Goal: Task Accomplishment & Management: Complete application form

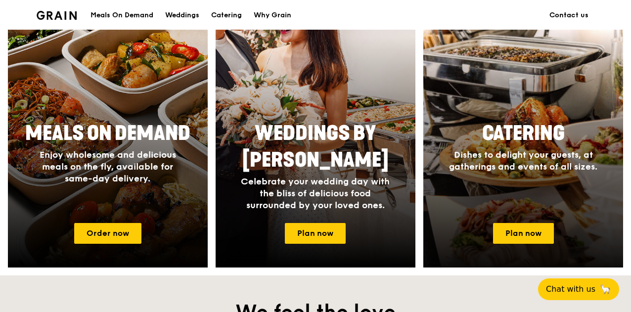
scroll to position [546, 0]
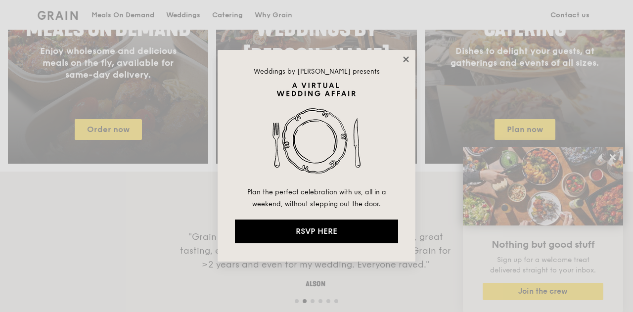
click at [405, 59] on icon at bounding box center [406, 59] width 9 height 9
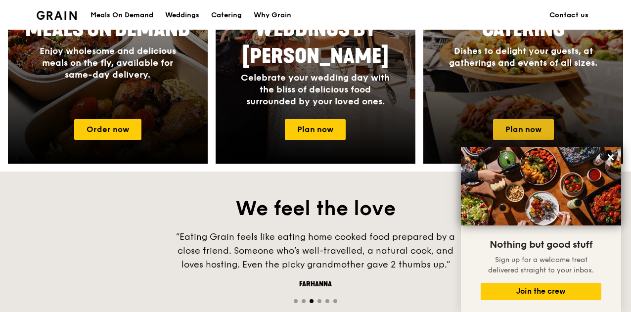
click at [531, 136] on link "Plan now" at bounding box center [523, 129] width 61 height 21
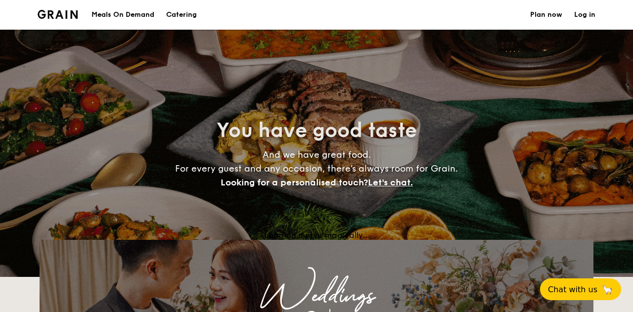
select select
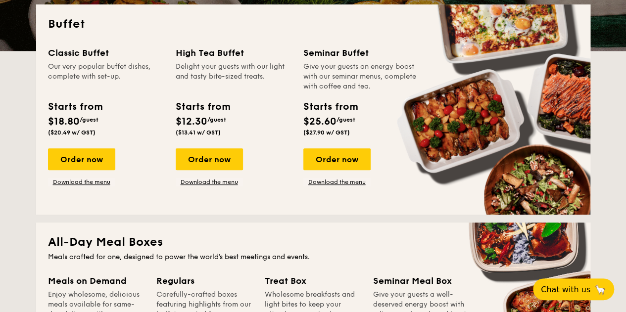
scroll to position [245, 0]
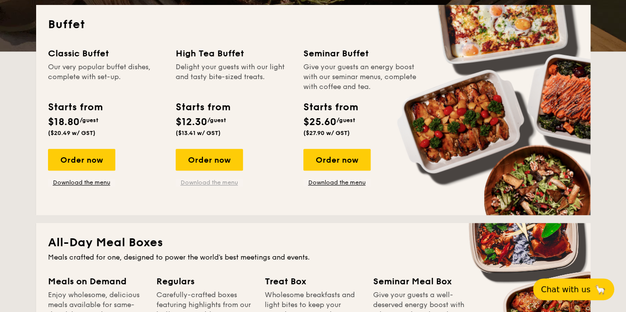
click at [203, 187] on link "Download the menu" at bounding box center [209, 183] width 67 height 8
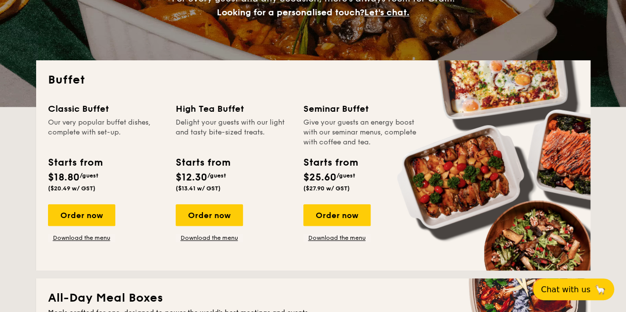
scroll to position [190, 0]
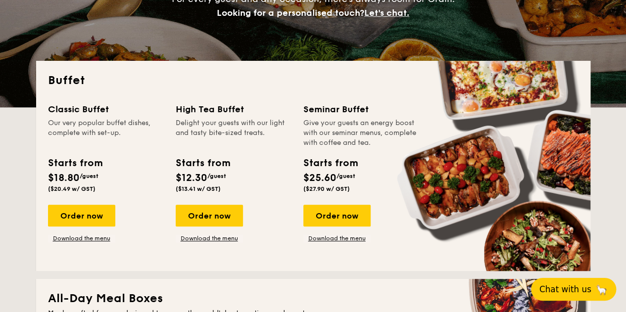
click at [565, 291] on span "Chat with us" at bounding box center [565, 290] width 52 height 10
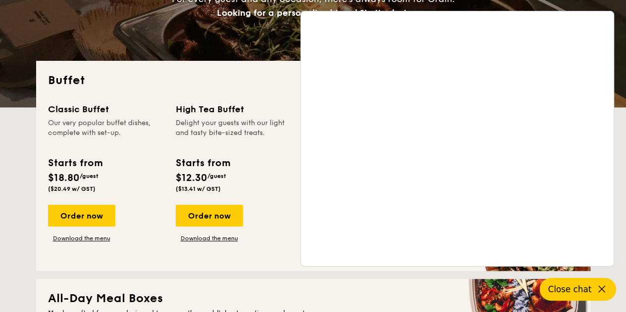
click at [241, 70] on div "Buffet Classic Buffet Our very popular buffet dishes, complete with set-up. Sta…" at bounding box center [313, 166] width 554 height 210
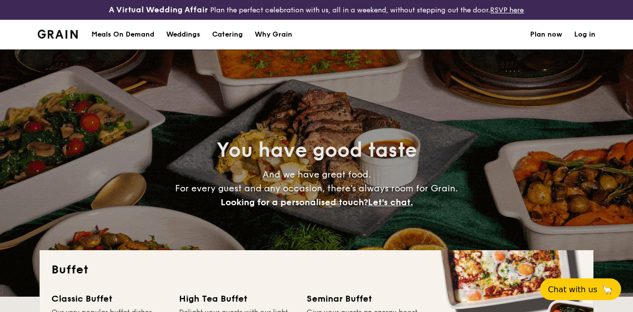
select select
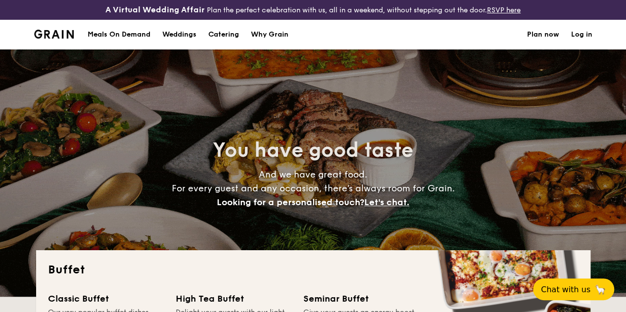
click at [316, 120] on div "You have good taste And we have great food. For every guest and any occasion, t…" at bounding box center [313, 172] width 554 height 247
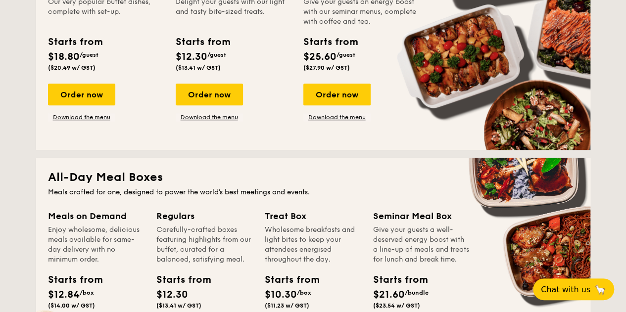
scroll to position [310, 0]
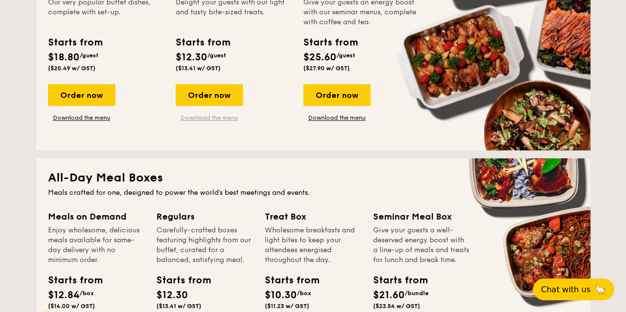
click at [235, 122] on link "Download the menu" at bounding box center [209, 118] width 67 height 8
drag, startPoint x: 184, startPoint y: 65, endPoint x: 205, endPoint y: 63, distance: 21.4
click at [205, 63] on span "$12.30" at bounding box center [192, 57] width 32 height 12
drag, startPoint x: 183, startPoint y: 62, endPoint x: 204, endPoint y: 64, distance: 20.8
click at [204, 63] on span "$12.30" at bounding box center [192, 57] width 32 height 12
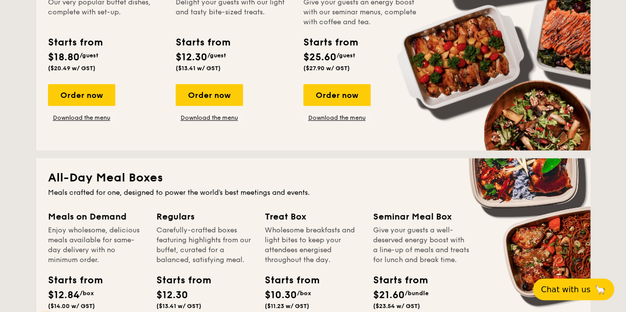
copy span "12.30"
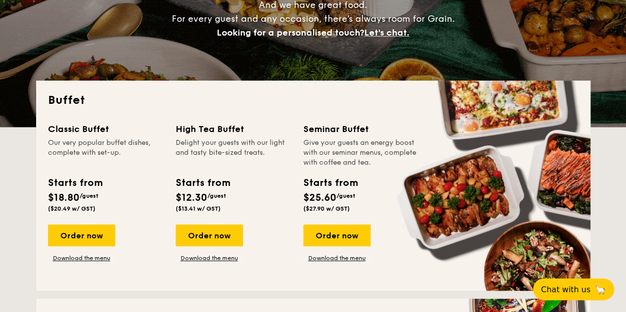
click at [236, 122] on div "Buffet Classic Buffet Our very popular buffet dishes, complete with set-up. Sta…" at bounding box center [313, 186] width 554 height 210
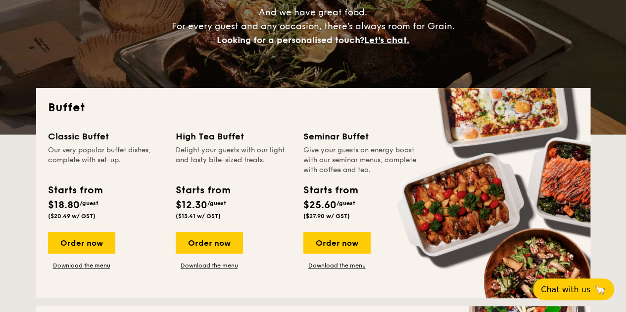
scroll to position [163, 0]
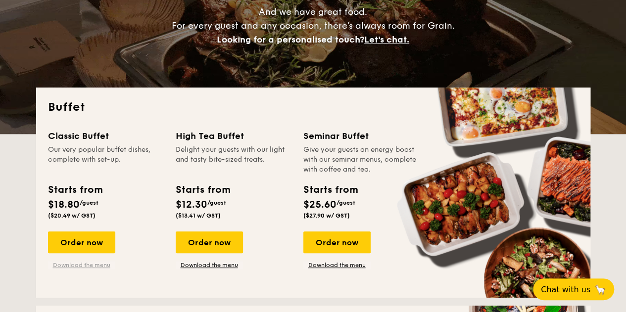
click at [92, 269] on link "Download the menu" at bounding box center [81, 265] width 67 height 8
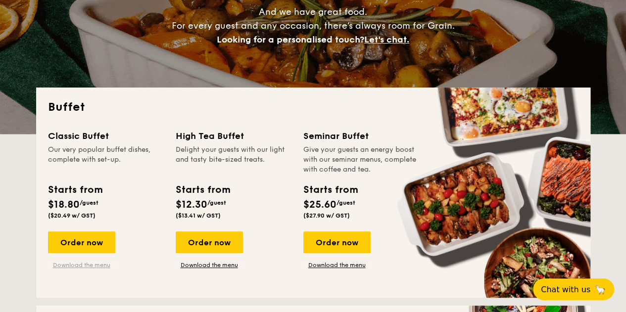
click at [96, 269] on link "Download the menu" at bounding box center [81, 265] width 67 height 8
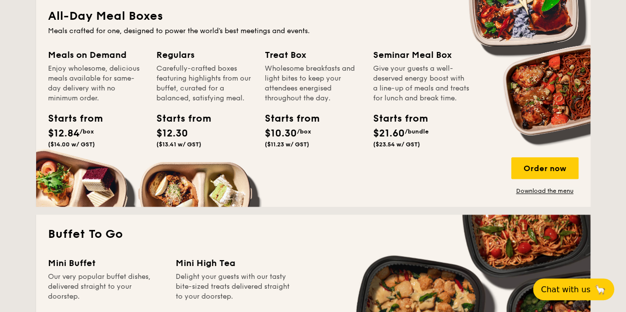
scroll to position [473, 0]
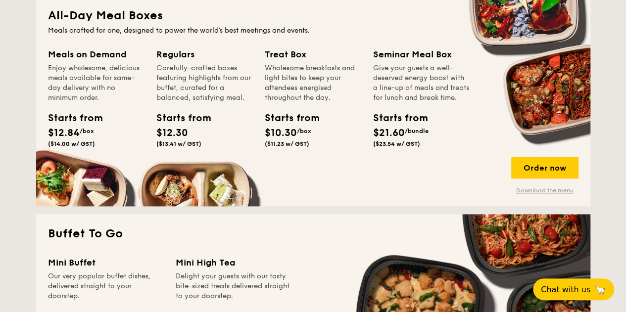
click at [530, 194] on link "Download the menu" at bounding box center [544, 191] width 67 height 8
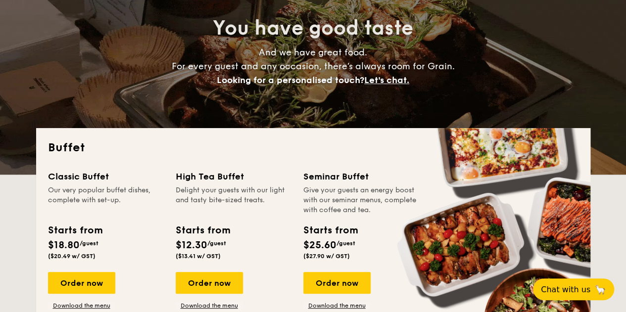
scroll to position [0, 0]
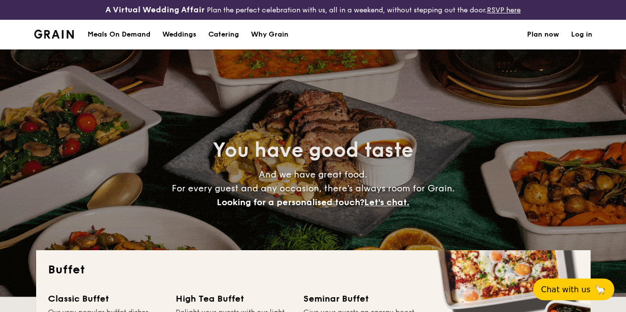
click at [548, 46] on link "Plan now" at bounding box center [543, 35] width 32 height 30
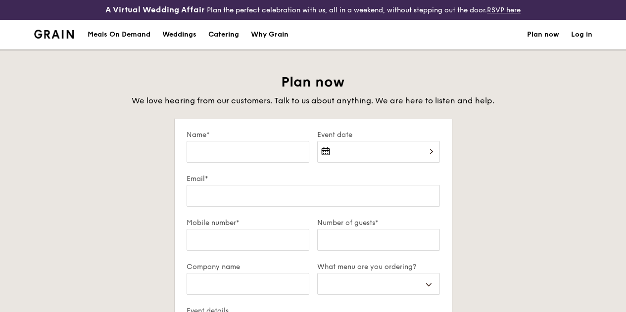
select select
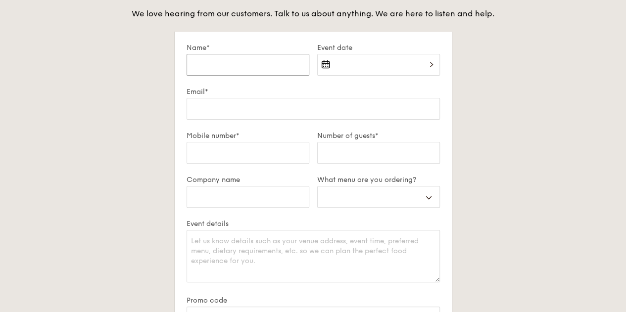
click at [224, 76] on input "Name*" at bounding box center [248, 65] width 123 height 22
type input "C"
select select
type input "Ca"
select select
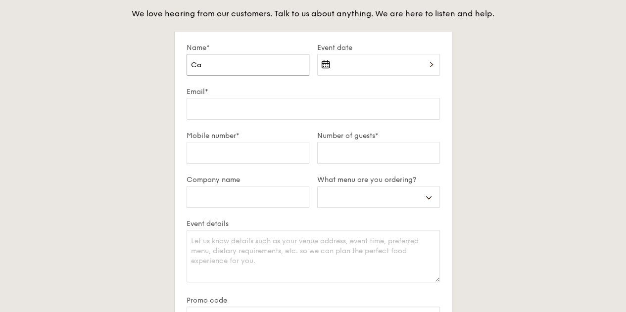
type input "Car"
select select
type input "Carm"
select select
type input "Carme"
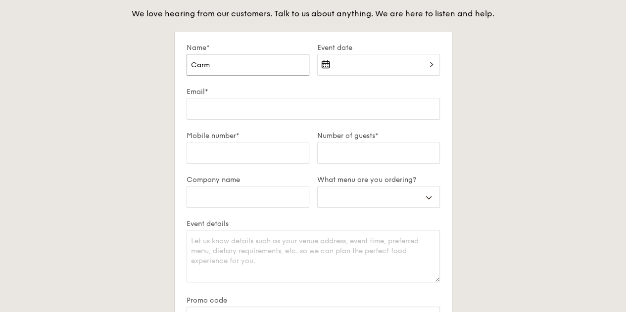
select select
type input "Carmen"
select select
type input "Carmen"
select select
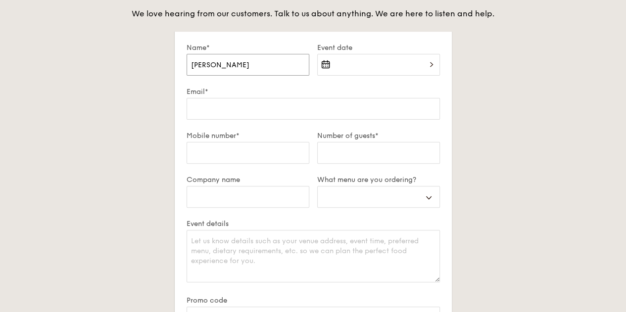
type input "Carmen"
select select
type input "Carmen"
click at [344, 79] on div at bounding box center [378, 71] width 123 height 34
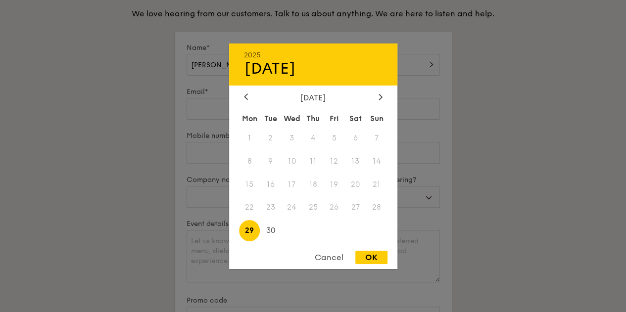
click at [374, 99] on div "September 2025" at bounding box center [313, 97] width 139 height 9
click at [377, 98] on div at bounding box center [380, 97] width 9 height 9
click at [242, 96] on div at bounding box center [245, 97] width 9 height 9
click at [335, 184] on span "17" at bounding box center [334, 184] width 21 height 21
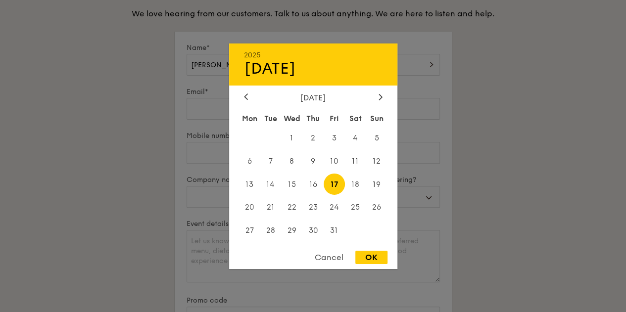
click at [373, 258] on div "OK" at bounding box center [371, 257] width 32 height 13
type input "Oct 17, 2025"
select select
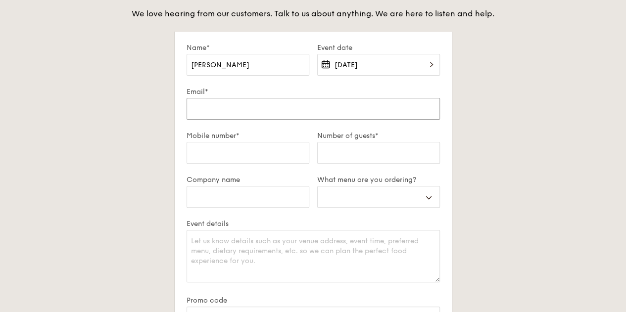
click at [260, 119] on input "Email*" at bounding box center [313, 109] width 253 height 22
type input "c"
select select
type input "ch"
select select
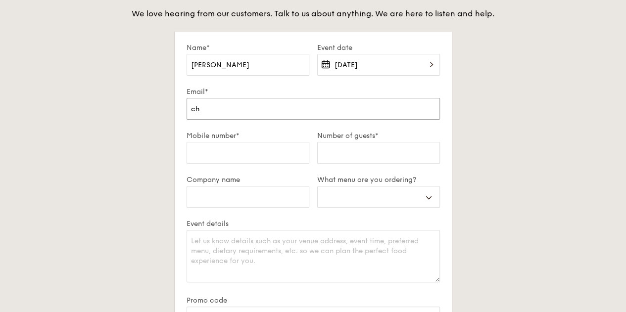
type input "cho"
select select
type input "cho-"
select select
type input "cho-e"
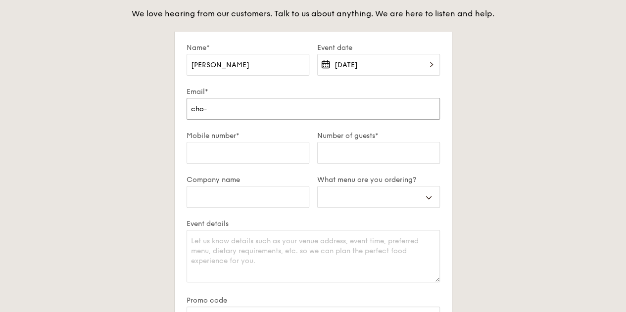
select select
type input "cho-ex"
select select
type input "cho-ext"
select select
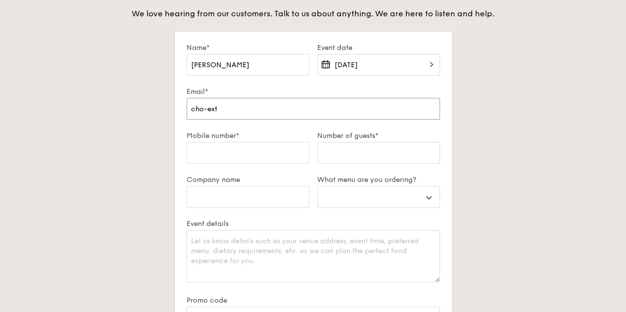
type input "cho-ext@"
select select
type input "cho-ext@m"
select select
type input "cho-ext@mo"
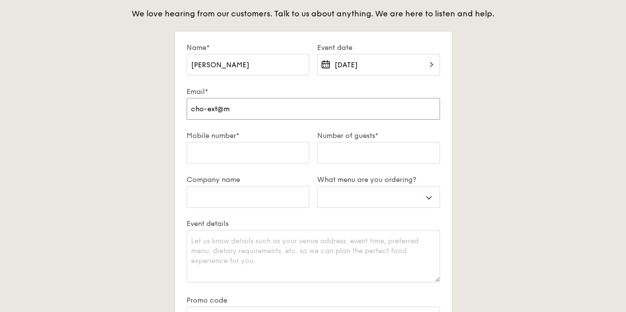
select select
type input "cho-ext@mot"
select select
type input "cho-ext@mote"
select select
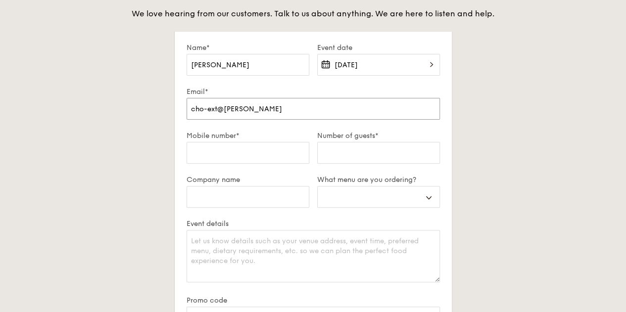
type input "cho-ext@mot"
select select
type input "cho-ext@mo"
select select
type input "cho-ext@moe"
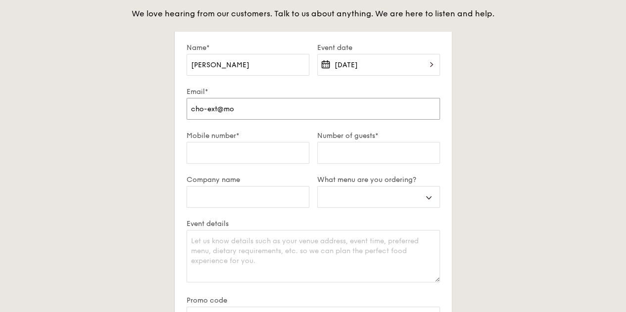
select select
type input "cho-ext@moet"
select select
type input "cho-ext@moeth"
select select
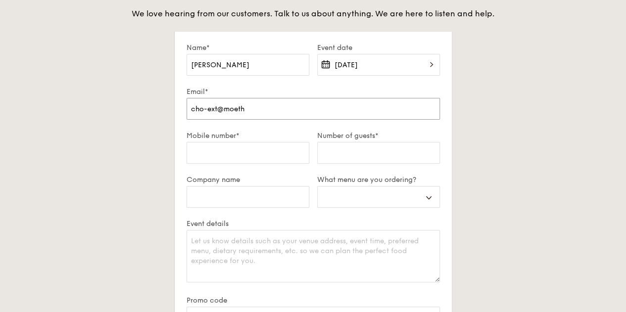
type input "cho-ext@moethe"
select select
type input "cho-ext@moethen"
select select
type input "cho-ext@moethenn"
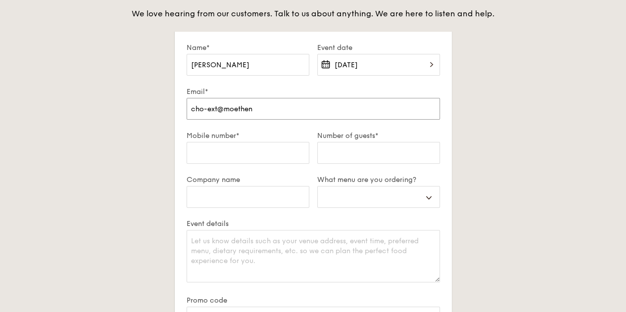
select select
type input "cho-ext@moethenne"
select select
type input "cho-ext@moethennes"
select select
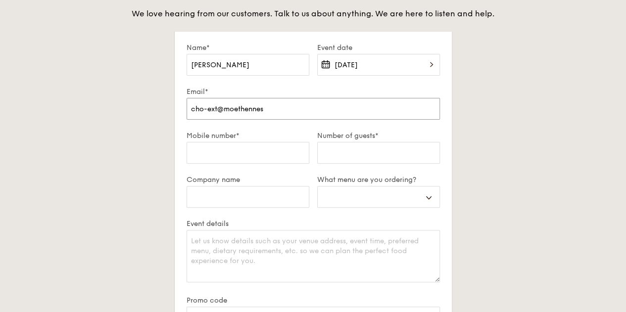
type input "cho-ext@moethenness"
select select
type input "cho-ext@moethennessy"
select select
type input "cho-ext@moethennessy."
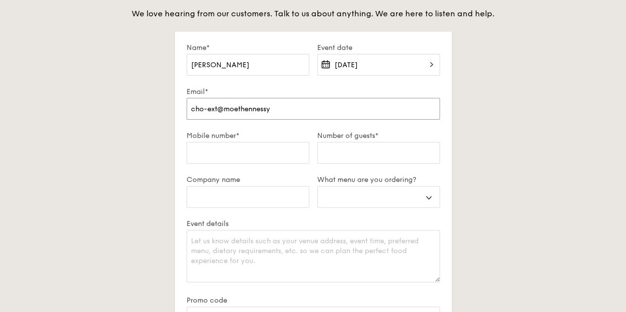
select select
type input "cho-ext@moethennessy.c"
select select
type input "cho-ext@moethennessy.co"
select select
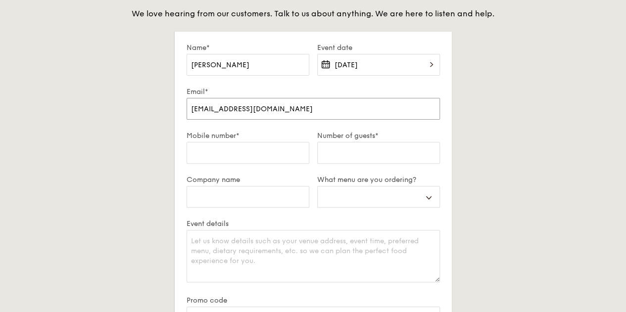
type input "cho-ext@moethennessy.com"
select select
type input "cho-ext@moethennessy.com"
click at [270, 160] on input "Mobile number*" at bounding box center [248, 153] width 123 height 22
click at [349, 164] on input "Number of guests*" at bounding box center [378, 153] width 123 height 22
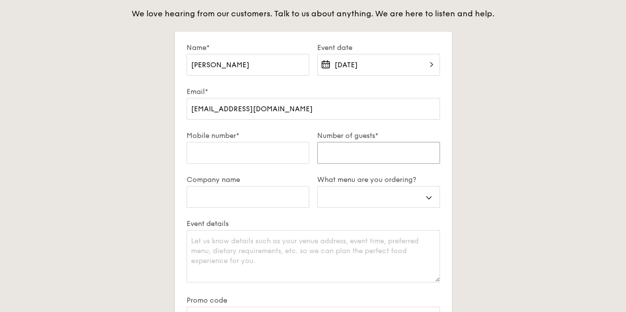
type input "2"
select select
type input "21"
select select
type input "21"
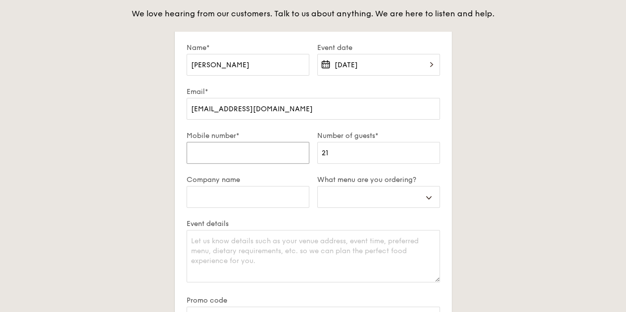
click at [255, 159] on input "Mobile number*" at bounding box center [248, 153] width 123 height 22
type input "+"
select select
type input "+8"
select select
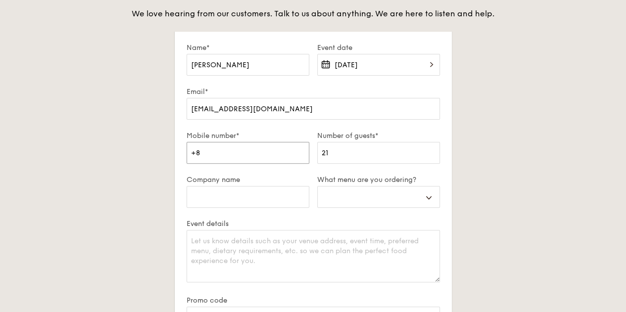
type input "+85"
select select
type input "+852"
select select
type input "+852"
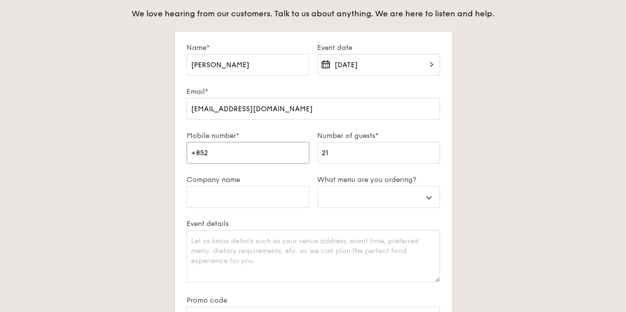
select select
type input "+852 9"
select select
type input "+852 91"
select select
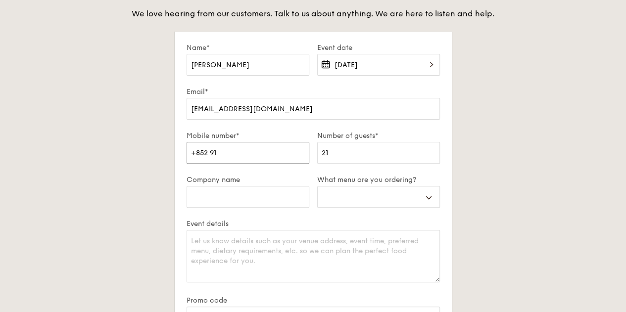
type input "+852 910"
select select
type input "+852 9101"
select select
type input "+852 9101"
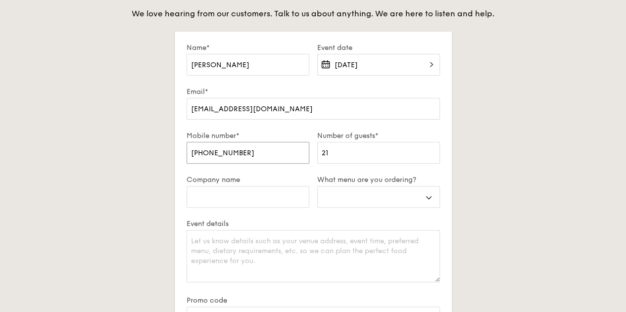
select select
type input "+852 9101 5"
select select
type input "+852 9101 54"
select select
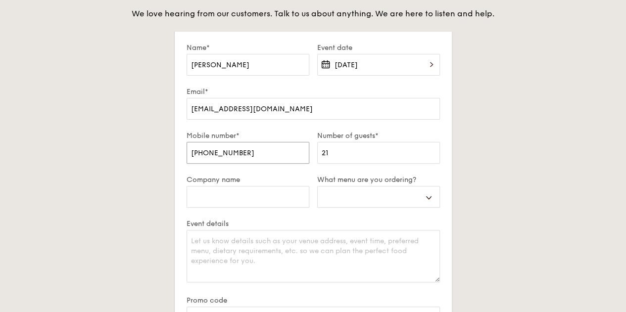
type input "+852 9101 545"
select select
type input "+852 9101 5451"
select select
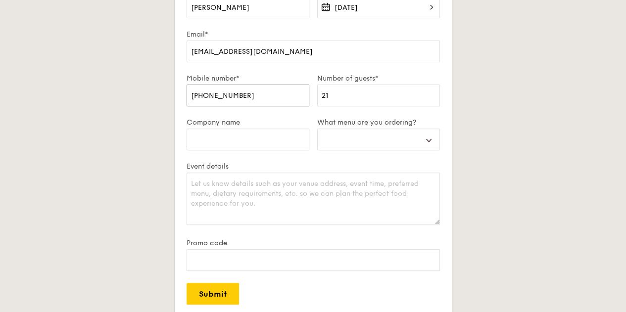
scroll to position [144, 0]
type input "+852 9101 5451"
click at [372, 144] on select "Buffet Mini Buffet High Tea Canapés Meal Boxes Wedding" at bounding box center [378, 140] width 123 height 22
select select "buffet"
click at [317, 136] on select "Buffet Mini Buffet High Tea Canapés Meal Boxes Wedding" at bounding box center [378, 140] width 123 height 22
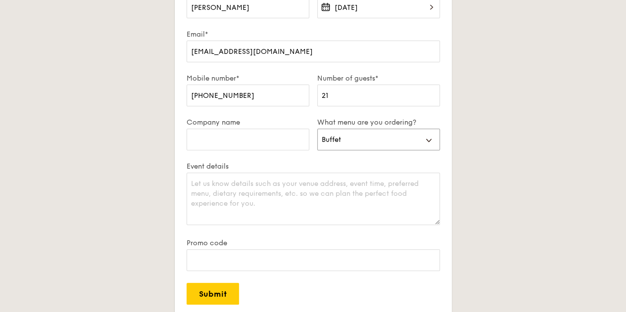
scroll to position [217, 0]
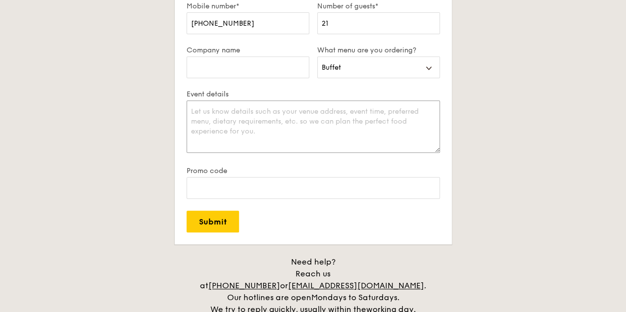
click at [261, 131] on textarea "Event details" at bounding box center [313, 126] width 253 height 52
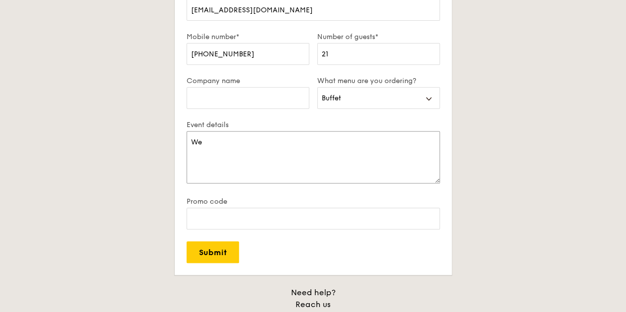
type textarea "W"
click at [248, 109] on input "Company name" at bounding box center [248, 98] width 123 height 22
type input "Moet Hennessy"
click at [266, 161] on textarea "Event details" at bounding box center [313, 157] width 253 height 52
type textarea "M"
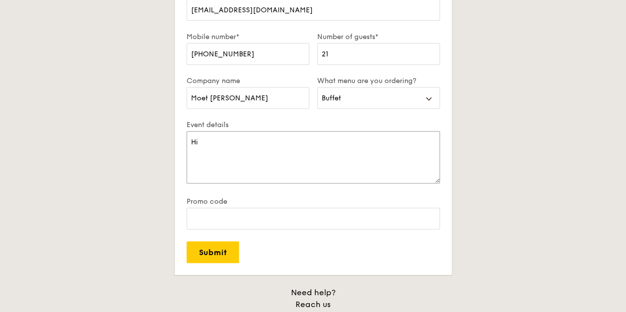
type textarea "H"
drag, startPoint x: 273, startPoint y: 169, endPoint x: 201, endPoint y: 151, distance: 74.4
click at [201, 151] on textarea "Event details" at bounding box center [313, 157] width 253 height 52
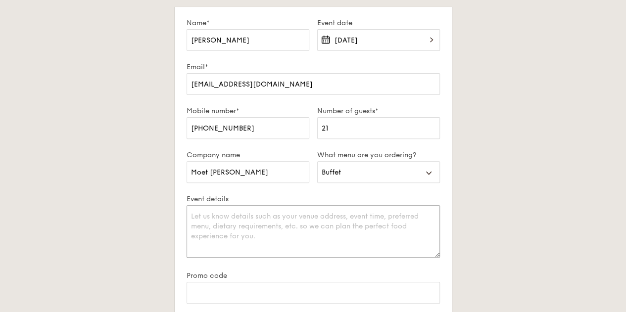
scroll to position [0, 0]
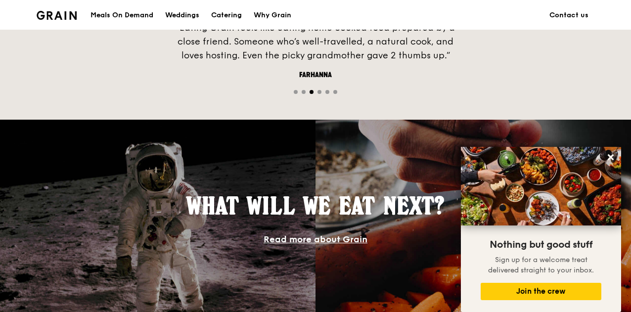
scroll to position [764, 0]
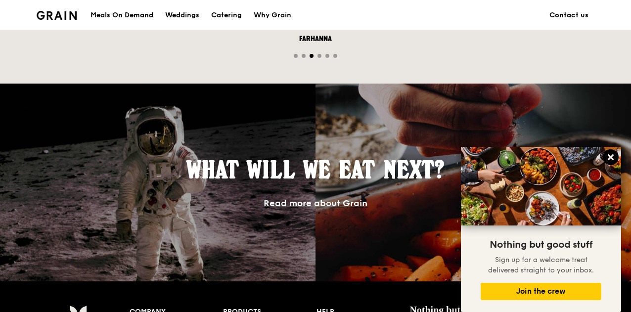
click at [612, 154] on icon at bounding box center [611, 157] width 9 height 9
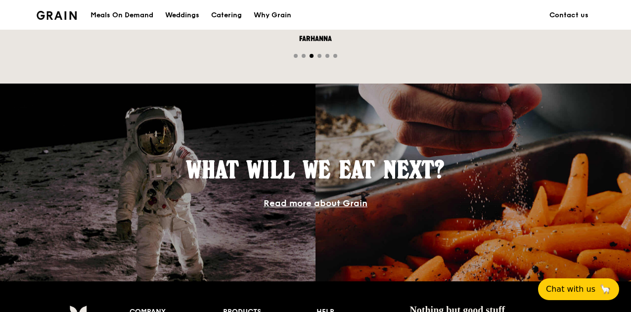
scroll to position [1034, 0]
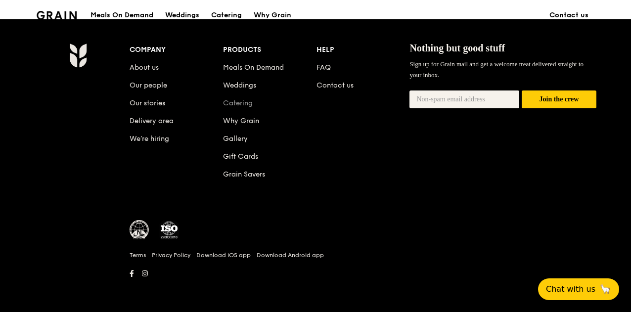
click at [250, 104] on link "Catering" at bounding box center [238, 103] width 30 height 8
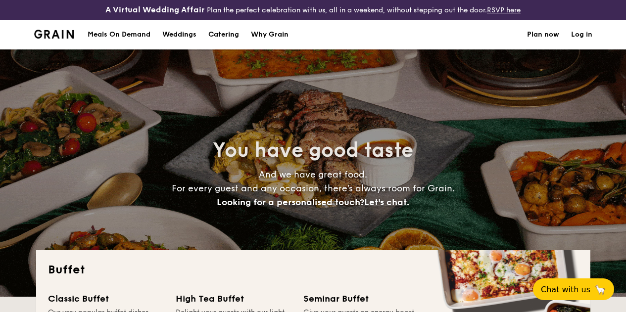
select select
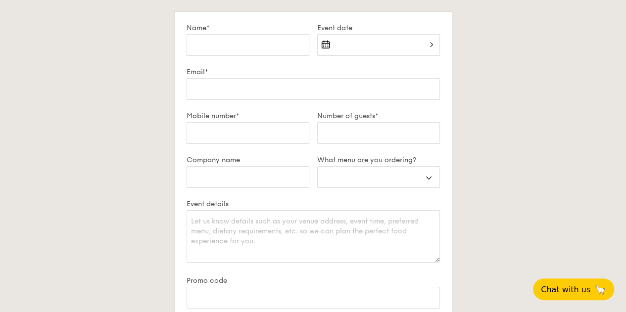
scroll to position [1794, 0]
